Goal: Task Accomplishment & Management: Use online tool/utility

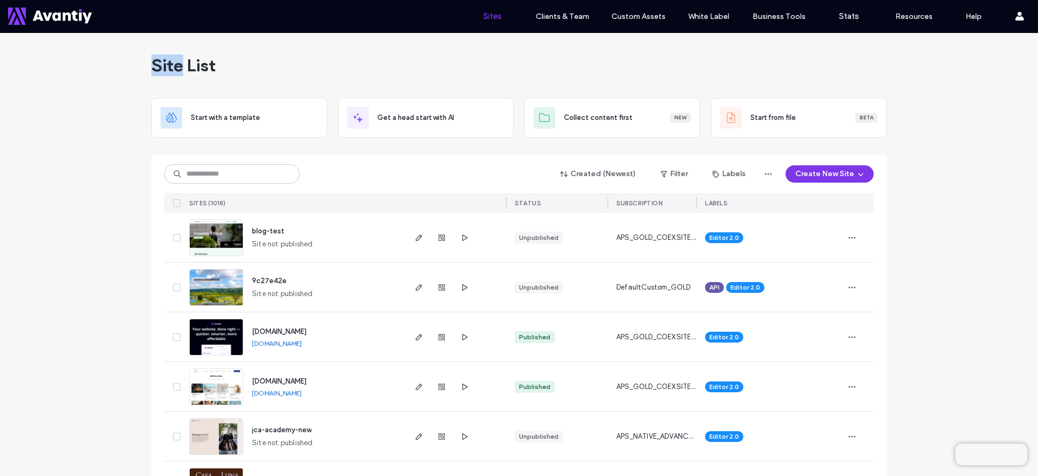
click at [826, 174] on button "Create New Site" at bounding box center [830, 173] width 88 height 17
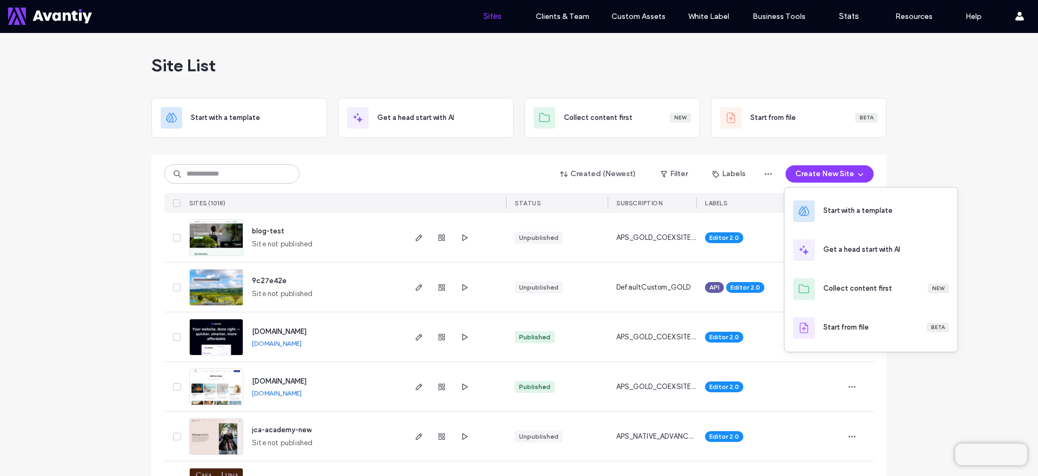
click at [419, 193] on div at bounding box center [455, 203] width 102 height 20
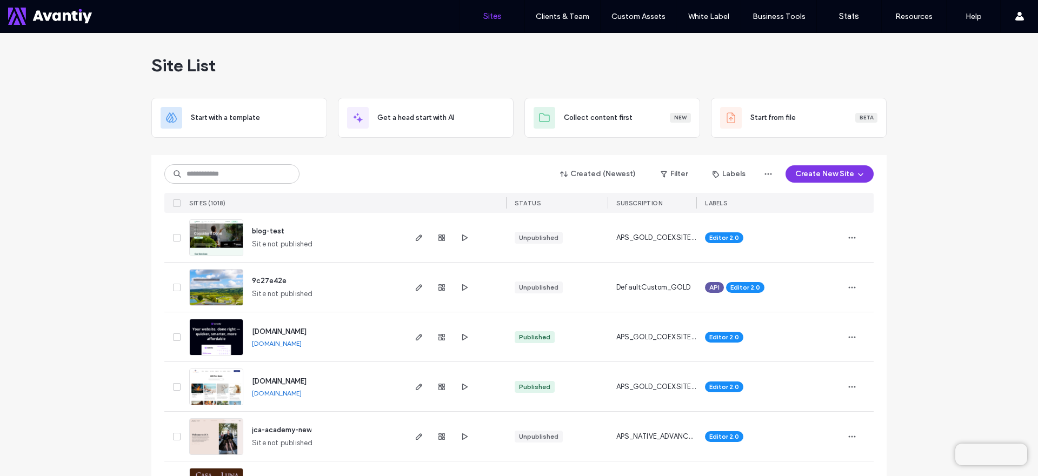
click at [833, 177] on button "Create New Site" at bounding box center [830, 173] width 88 height 17
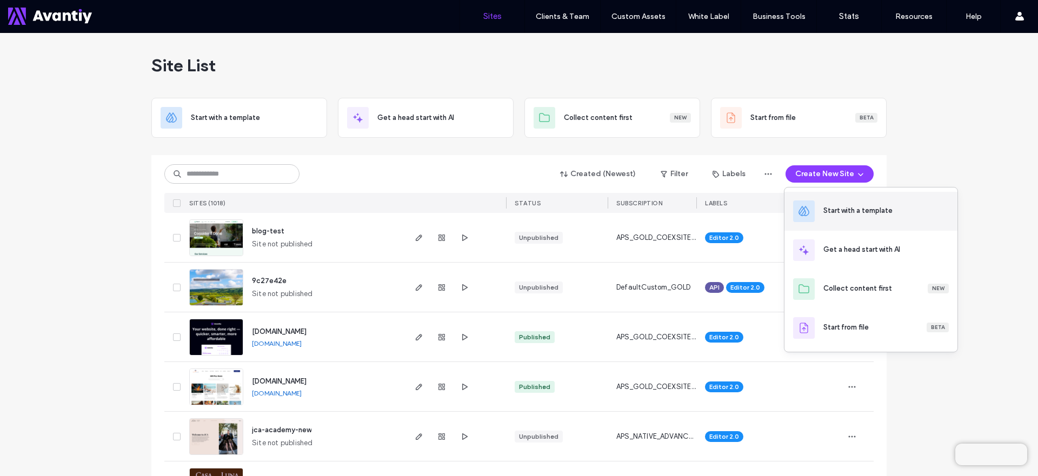
click at [839, 205] on div "Start with a template" at bounding box center [858, 210] width 69 height 11
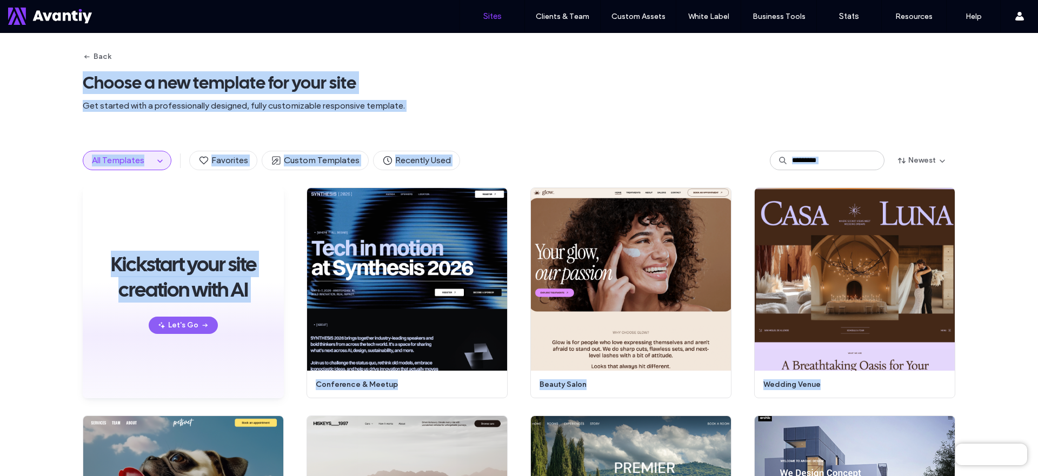
click at [483, 22] on link "Sites" at bounding box center [492, 16] width 64 height 32
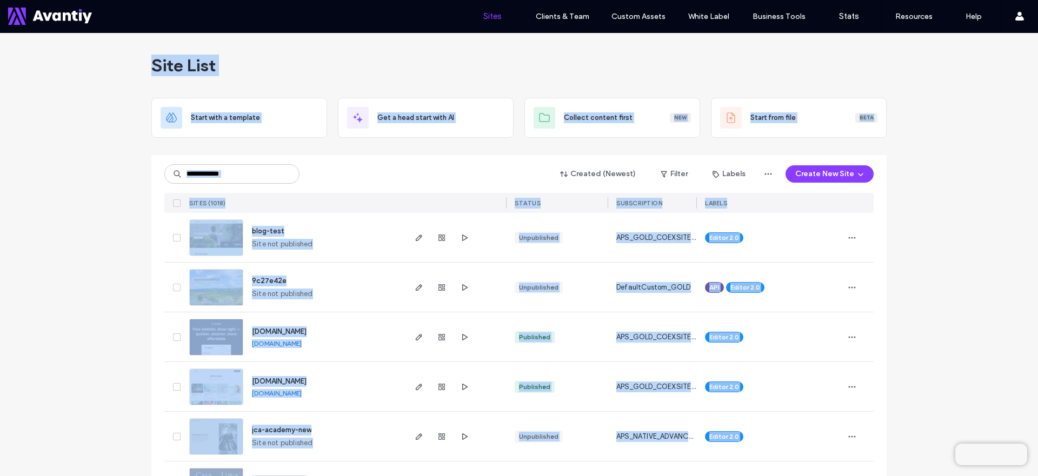
click at [345, 156] on div "Created (Newest) Filter Labels Create New Site SITES (1018) STATUS SUBSCRIPTION…" at bounding box center [518, 184] width 709 height 58
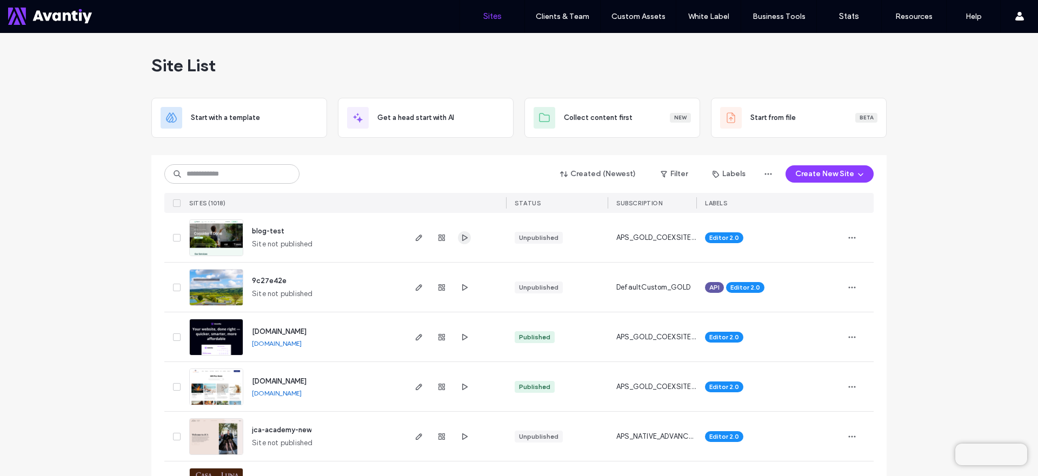
click at [463, 244] on span "button" at bounding box center [464, 237] width 13 height 13
click at [222, 242] on img at bounding box center [216, 257] width 53 height 74
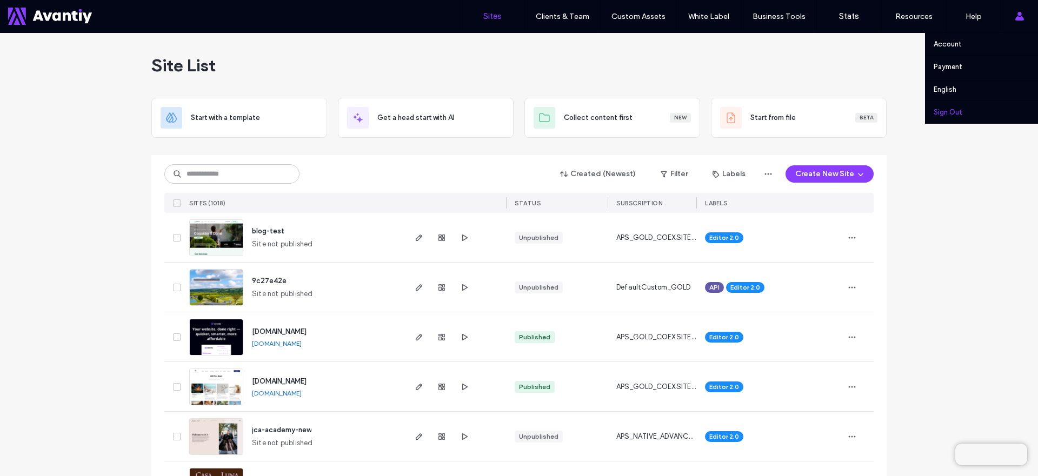
click at [960, 115] on label "Sign Out" at bounding box center [948, 112] width 29 height 8
